Goal: Use online tool/utility: Utilize a website feature to perform a specific function

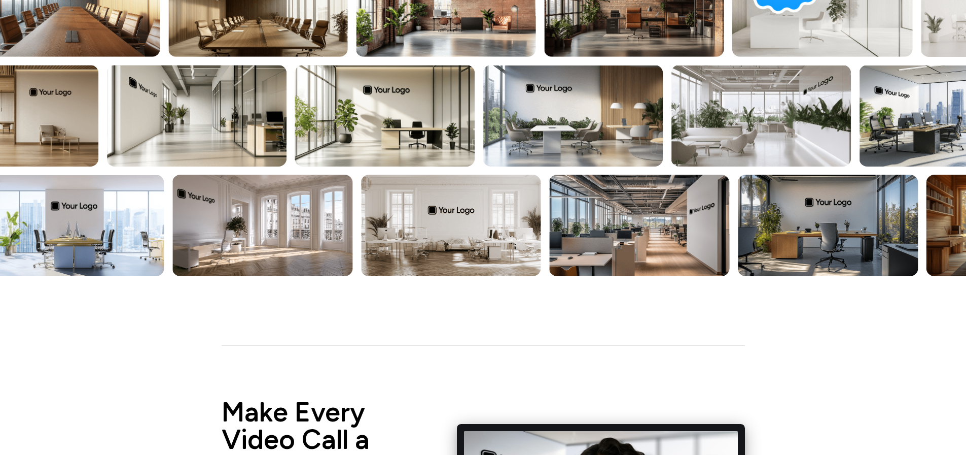
scroll to position [203, 0]
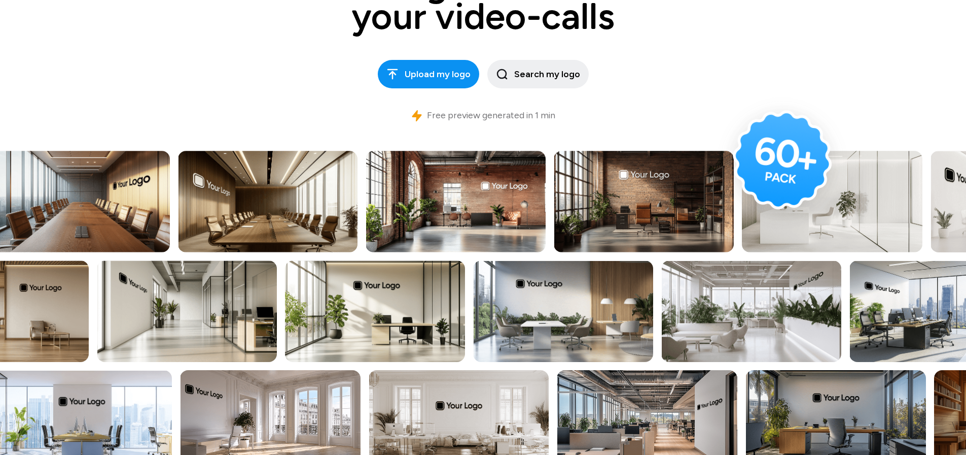
click at [447, 73] on span "Upload my logo" at bounding box center [429, 74] width 84 height 14
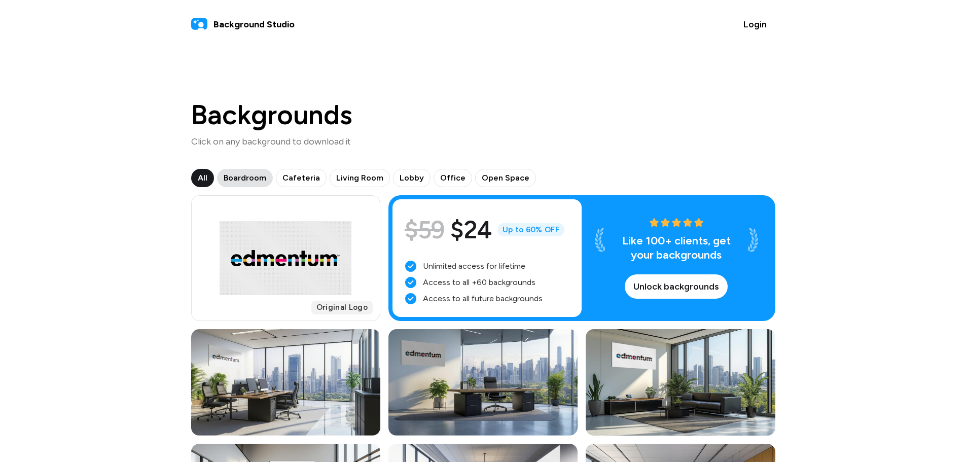
click at [236, 178] on span "Boardroom" at bounding box center [245, 178] width 43 height 12
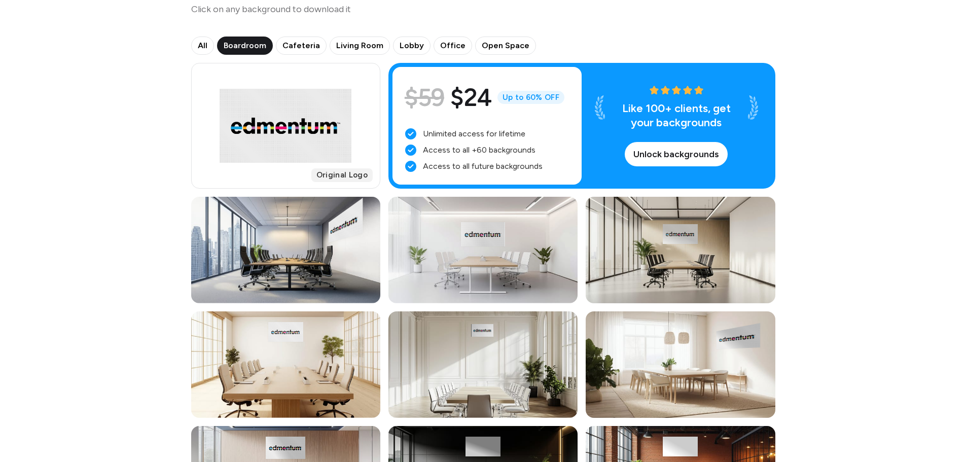
scroll to position [76, 0]
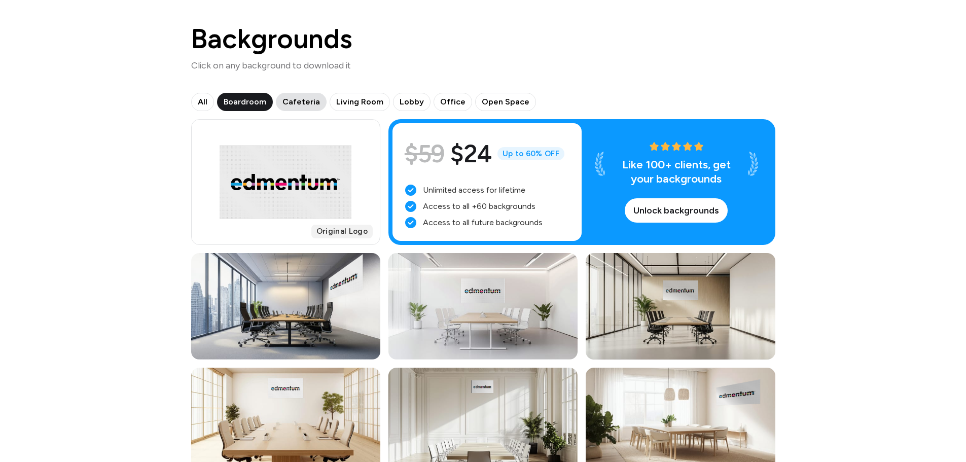
click at [299, 107] on span "Cafeteria" at bounding box center [302, 102] width 38 height 12
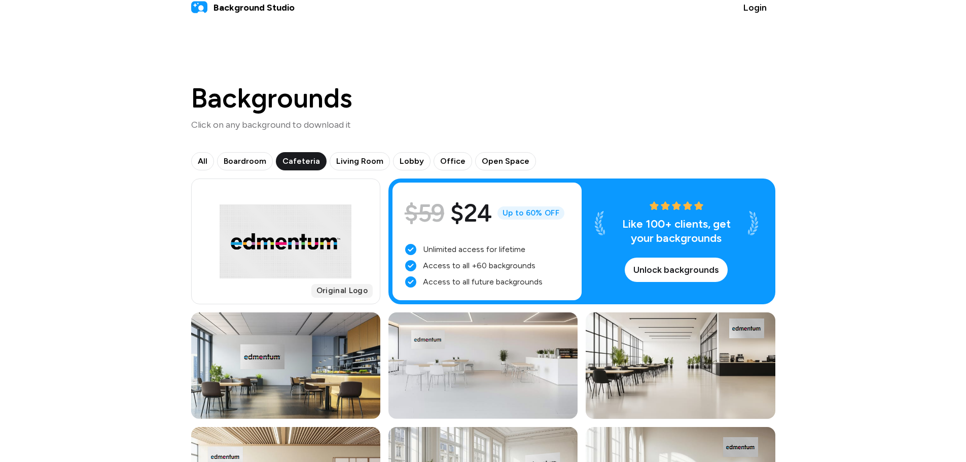
scroll to position [0, 0]
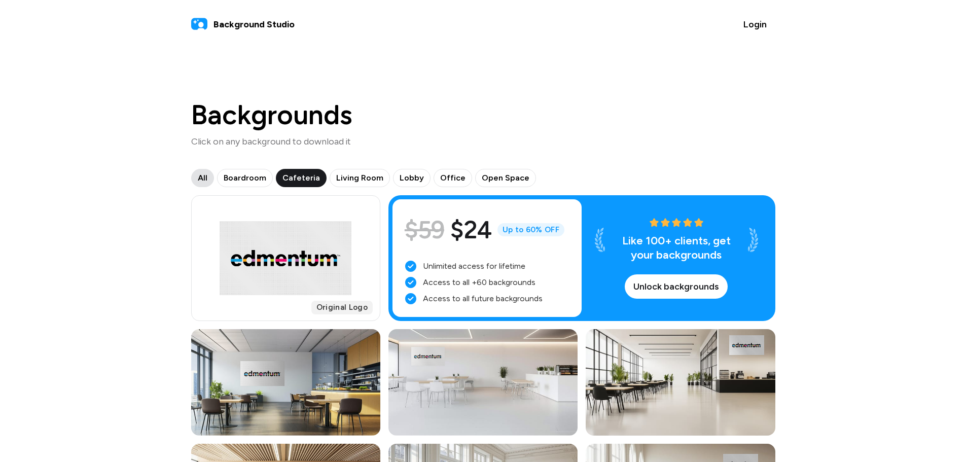
click at [204, 174] on span "All" at bounding box center [203, 178] width 10 height 12
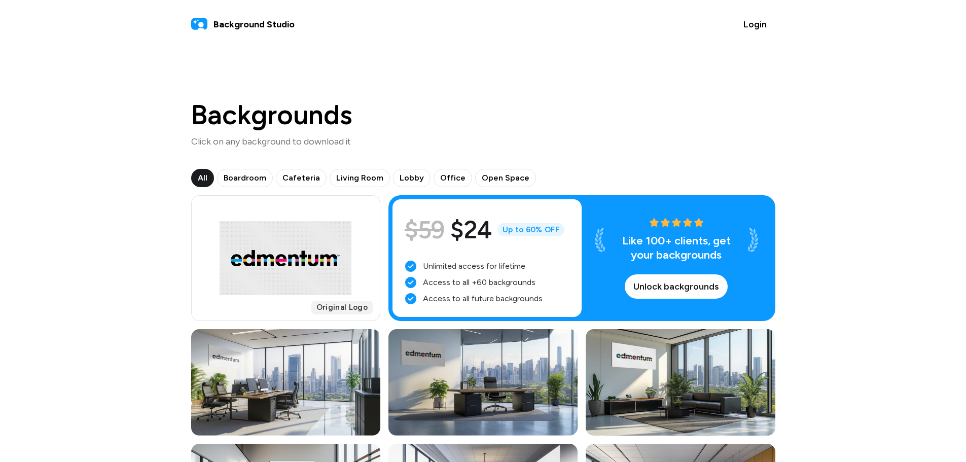
click at [252, 22] on span "Background Studio" at bounding box center [254, 25] width 81 height 14
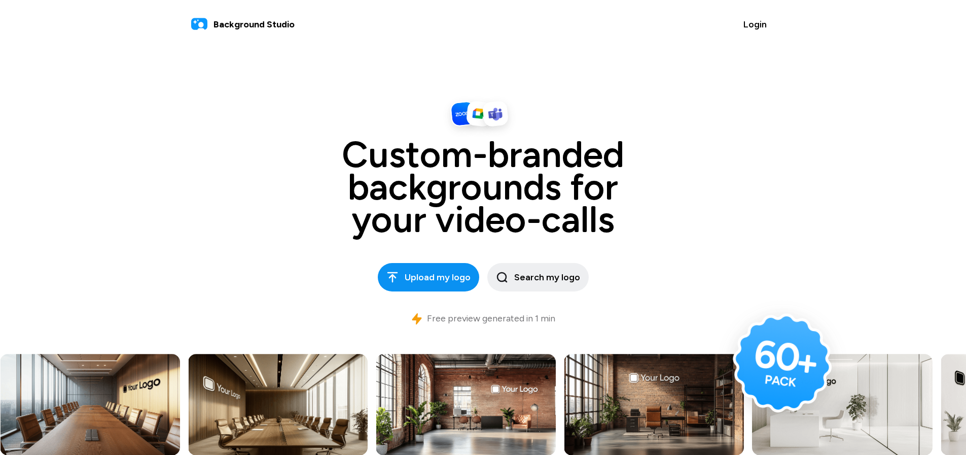
click at [445, 278] on span "Upload my logo" at bounding box center [429, 277] width 84 height 14
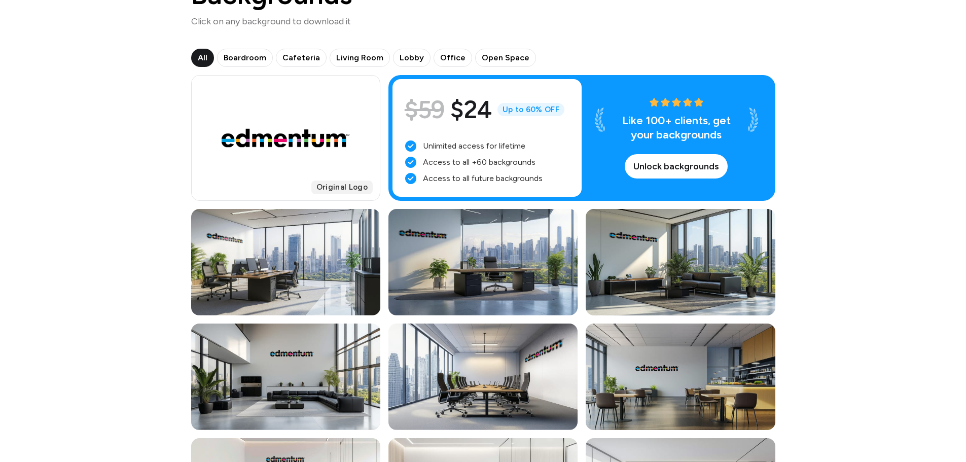
scroll to position [152, 0]
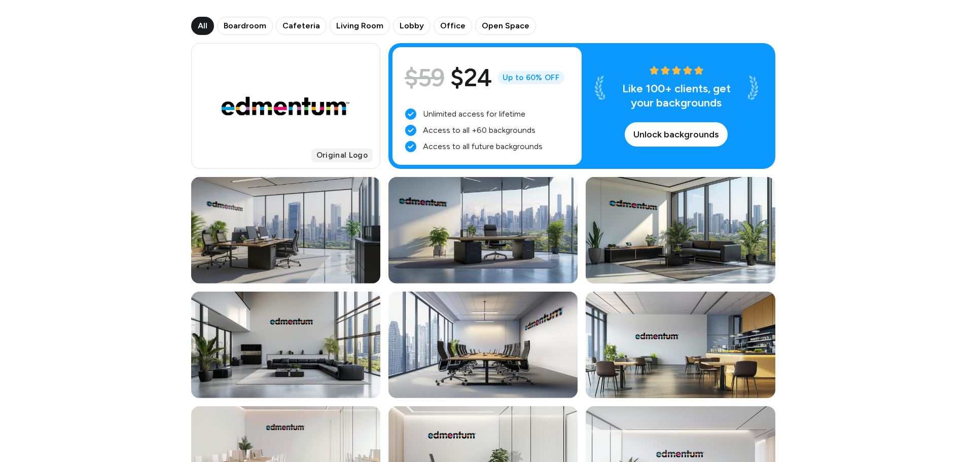
click at [237, 216] on div at bounding box center [224, 204] width 37 height 25
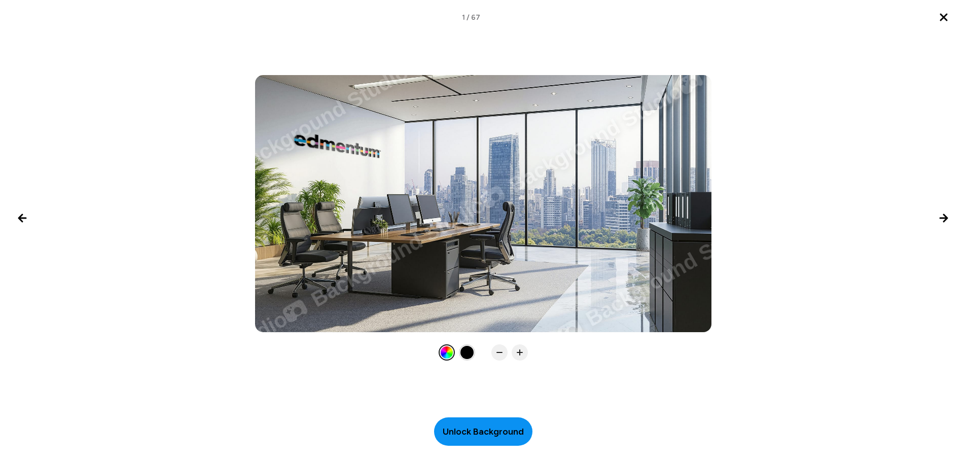
click at [501, 436] on span "Unlock Background" at bounding box center [483, 432] width 81 height 14
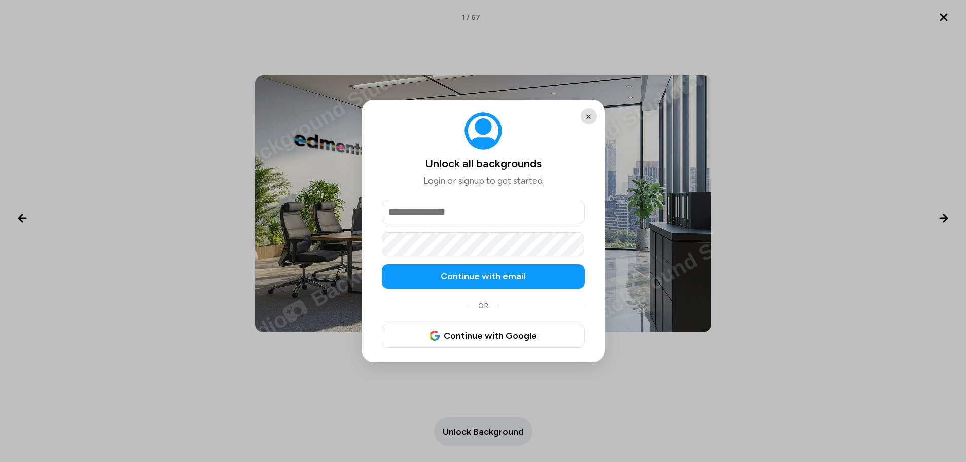
click at [584, 115] on button "×" at bounding box center [589, 116] width 16 height 16
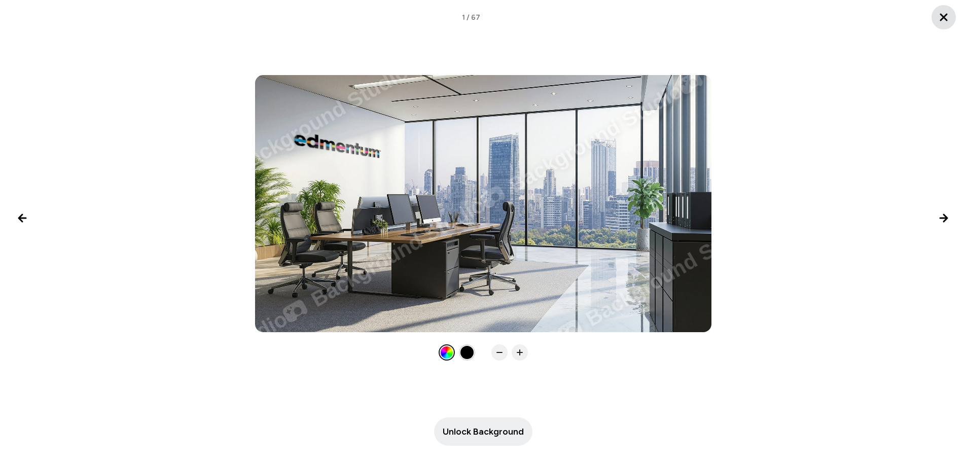
click at [946, 19] on icon "Close lightbox" at bounding box center [944, 17] width 6 height 6
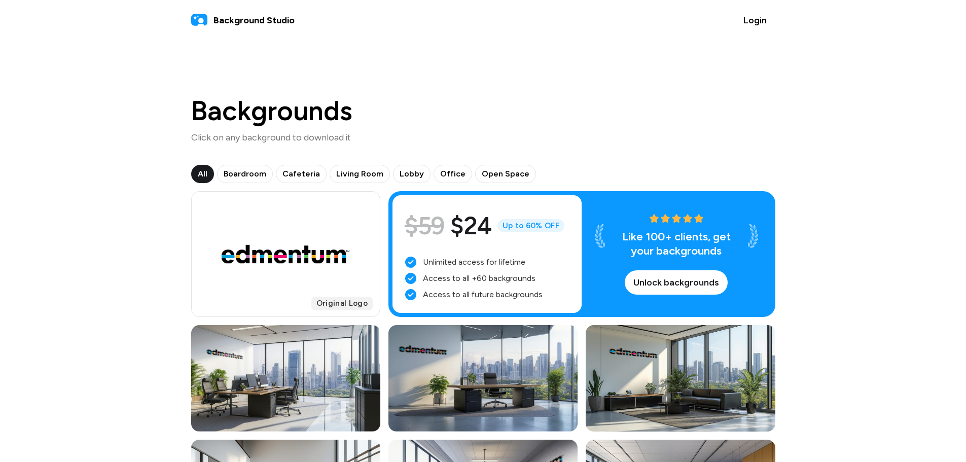
scroll to position [0, 0]
